Goal: Check status: Check status

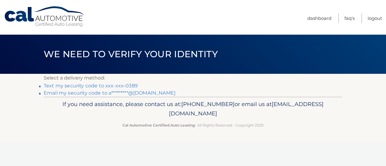
click at [94, 85] on link "Text my security code to xxx-xxx-0389" at bounding box center [91, 86] width 94 height 6
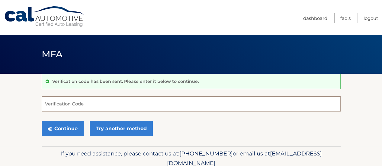
click at [59, 106] on input "Verification Code" at bounding box center [191, 104] width 299 height 15
type input "892355"
click at [42, 121] on button "Continue" at bounding box center [63, 128] width 42 height 15
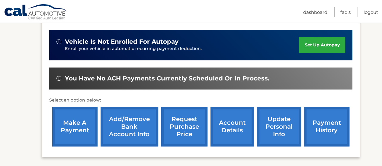
scroll to position [181, 0]
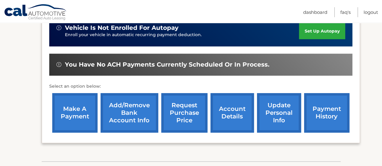
click at [321, 106] on link "payment history" at bounding box center [326, 113] width 45 height 40
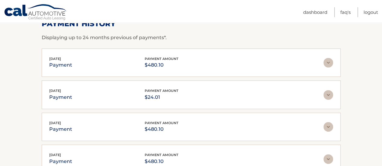
scroll to position [91, 0]
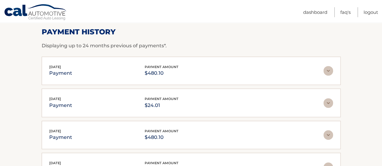
click at [10, 100] on section "Account Details | #44455699594 Back to Dashboard Payment History Displaying up …" at bounding box center [191, 121] width 382 height 277
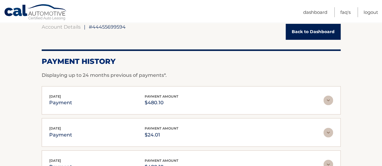
scroll to position [30, 0]
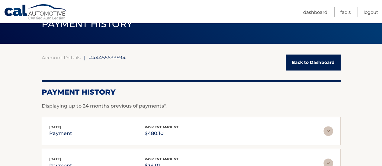
click at [316, 68] on link "Back to Dashboard" at bounding box center [313, 63] width 55 height 16
